Goal: Task Accomplishment & Management: Manage account settings

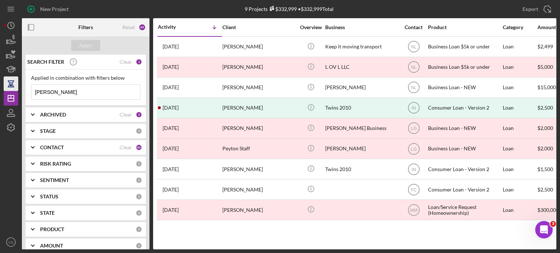
drag, startPoint x: 64, startPoint y: 92, endPoint x: 7, endPoint y: 87, distance: 57.0
click at [7, 87] on div "New Project 9 Projects $332,999 • $332,999 Total [PERSON_NAME] Export Icon/Expo…" at bounding box center [280, 125] width 553 height 250
type input "amia"
click at [85, 44] on div "Apply" at bounding box center [85, 45] width 13 height 11
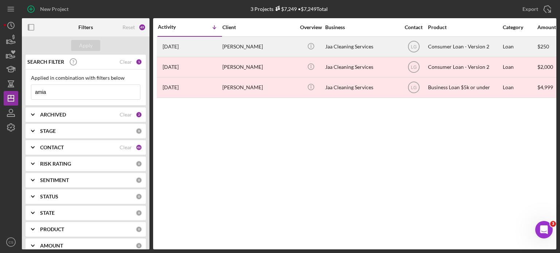
click at [205, 48] on div "[DATE] [PERSON_NAME]" at bounding box center [190, 46] width 64 height 19
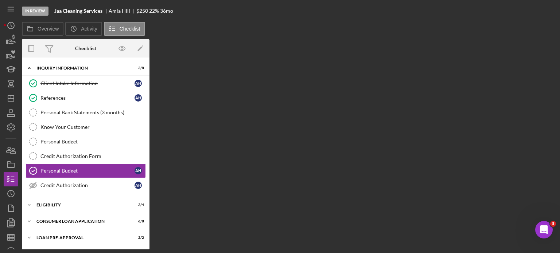
scroll to position [16, 0]
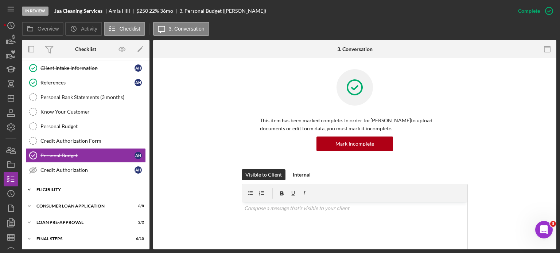
click at [31, 189] on icon "Icon/Expander" at bounding box center [29, 190] width 15 height 15
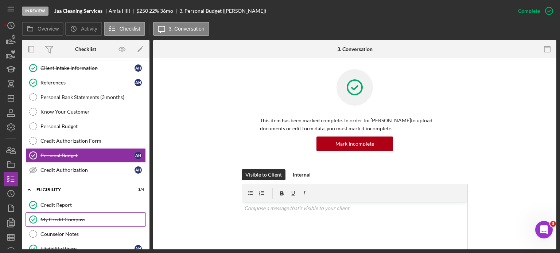
click at [49, 214] on link "My Credit Compass My Credit Compass" at bounding box center [86, 220] width 120 height 15
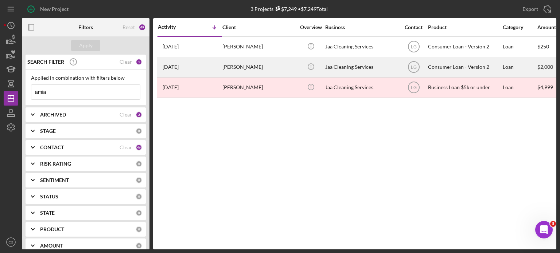
click at [232, 67] on div "[PERSON_NAME]" at bounding box center [258, 67] width 73 height 19
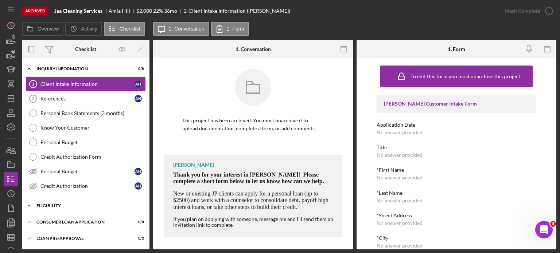
click at [28, 204] on icon "Icon/Expander" at bounding box center [29, 206] width 15 height 15
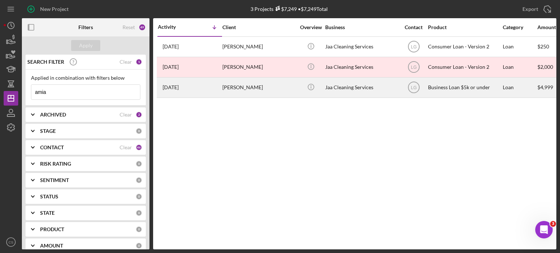
click at [234, 89] on div "[PERSON_NAME]" at bounding box center [258, 87] width 73 height 19
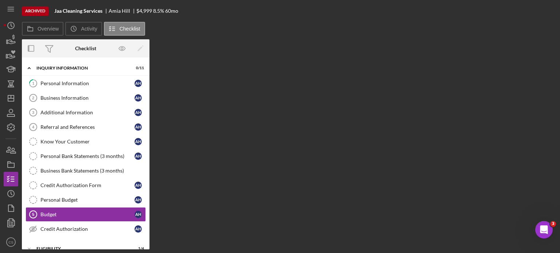
scroll to position [59, 0]
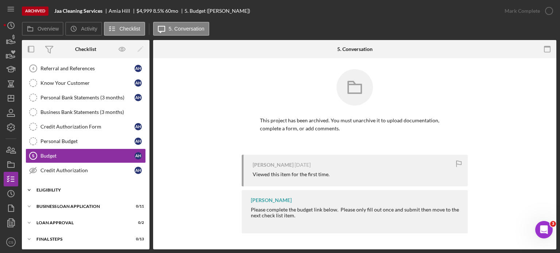
click at [28, 190] on polyline at bounding box center [29, 190] width 2 height 1
